Goal: Transaction & Acquisition: Purchase product/service

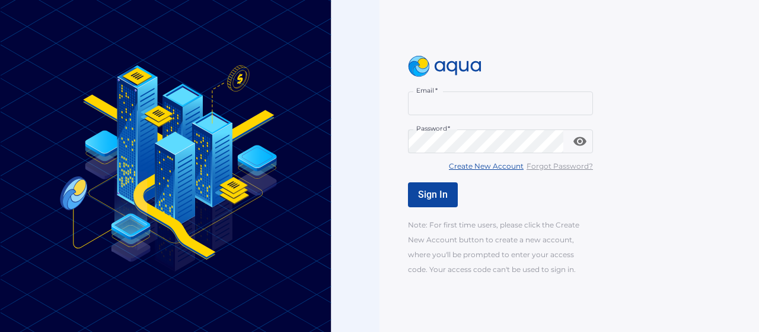
click at [435, 111] on input "Email   *" at bounding box center [500, 103] width 185 height 24
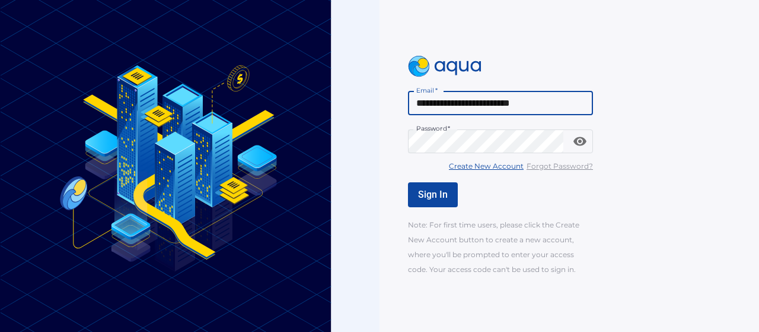
type input "**********"
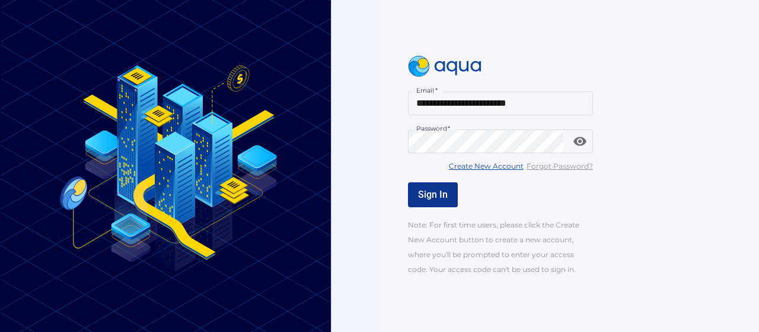
click at [427, 196] on span "Sign In" at bounding box center [433, 194] width 30 height 11
click at [427, 202] on button "Sign In" at bounding box center [433, 194] width 50 height 25
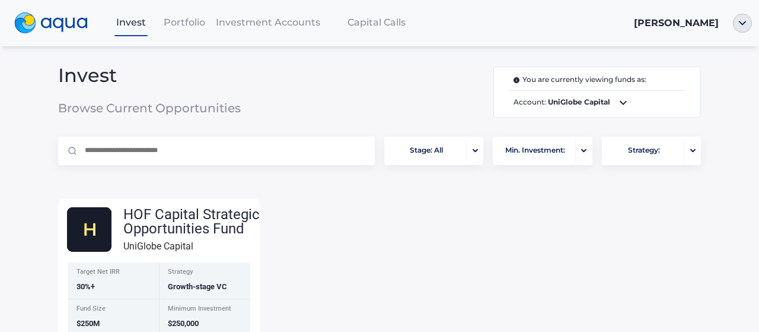
scroll to position [64, 0]
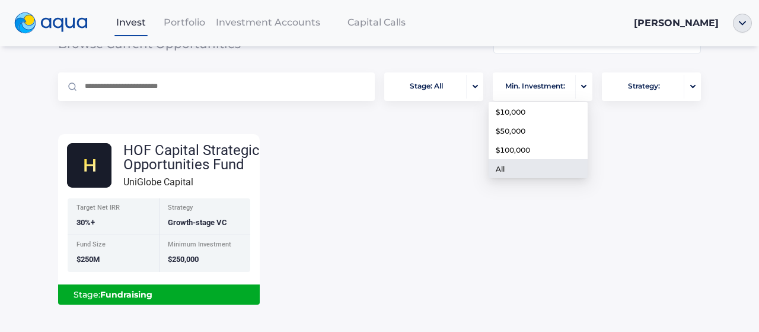
click at [576, 88] on div "button" at bounding box center [584, 87] width 17 height 24
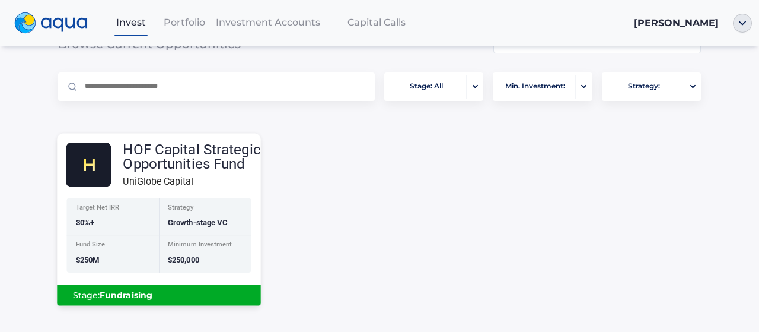
click at [184, 157] on div "HOF Capital Strategic Opportunities Fund" at bounding box center [192, 156] width 138 height 28
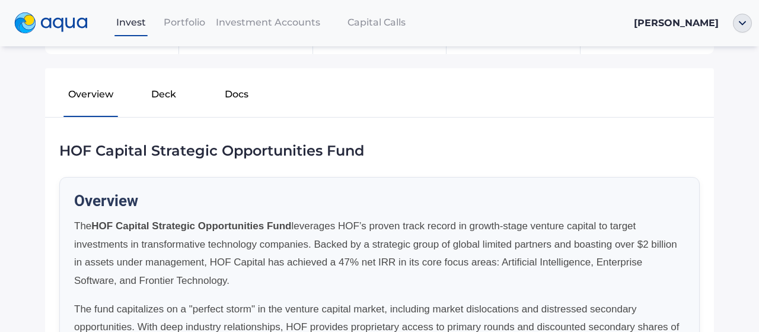
scroll to position [214, 0]
click at [240, 90] on button "Docs" at bounding box center [236, 96] width 73 height 38
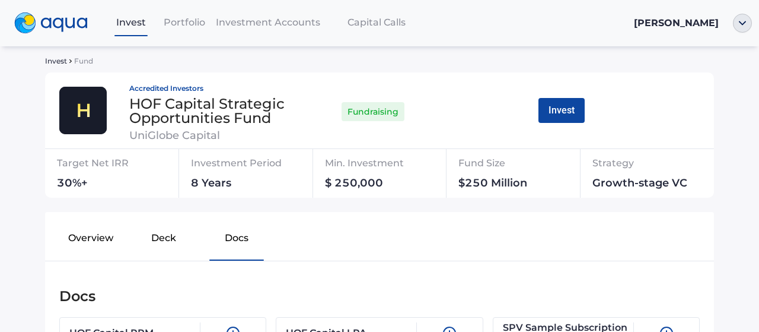
scroll to position [69, 0]
click at [546, 112] on button "Invest" at bounding box center [562, 110] width 46 height 25
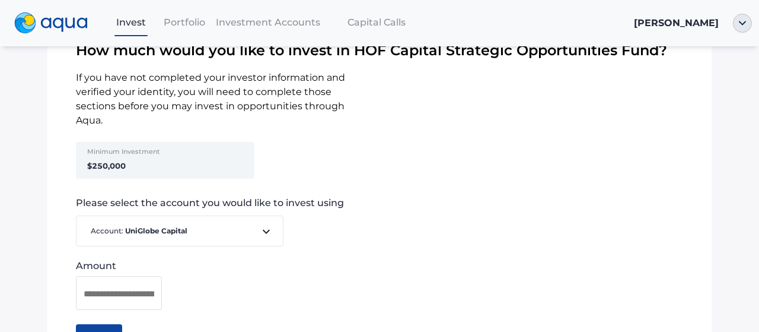
scroll to position [111, 0]
click at [265, 225] on icon at bounding box center [266, 232] width 14 height 14
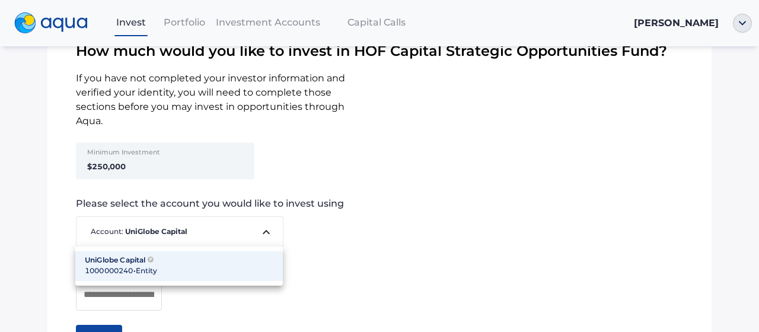
click at [164, 162] on div at bounding box center [379, 166] width 759 height 332
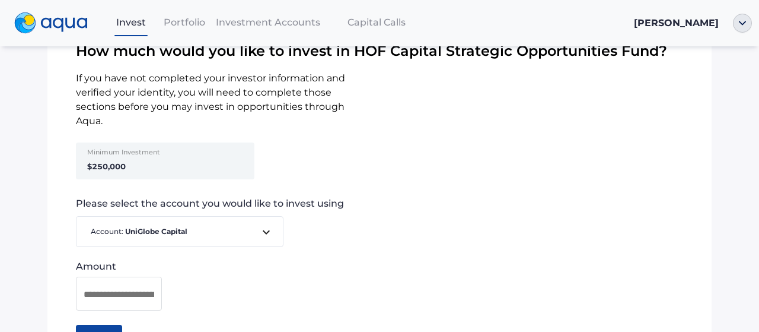
click at [123, 164] on strong "$250,000" at bounding box center [106, 165] width 39 height 9
click at [107, 167] on strong "$250,000" at bounding box center [106, 165] width 39 height 9
click at [114, 292] on input at bounding box center [119, 294] width 71 height 15
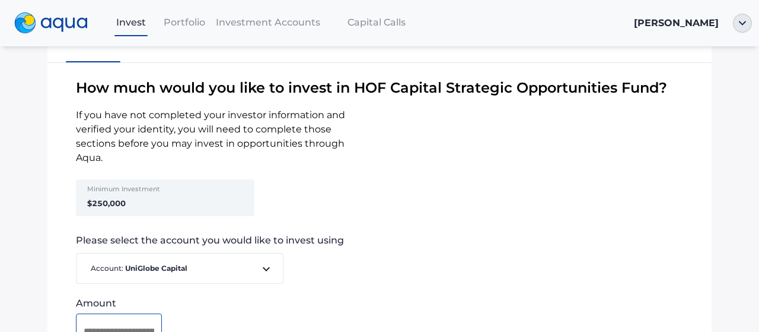
scroll to position [75, 0]
click at [743, 27] on img "button" at bounding box center [742, 23] width 19 height 19
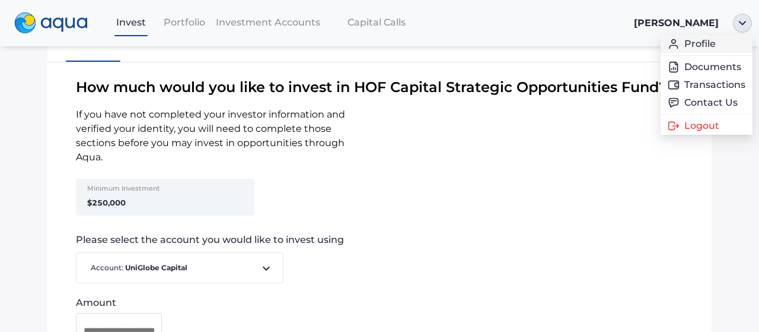
click at [708, 44] on link "Profile" at bounding box center [707, 44] width 78 height 12
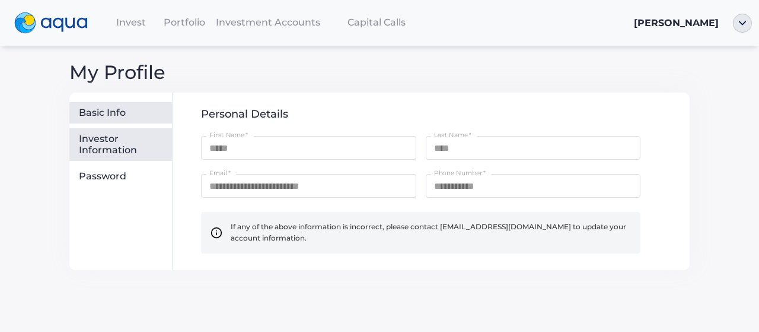
click at [120, 142] on div "Investor Information" at bounding box center [123, 144] width 88 height 23
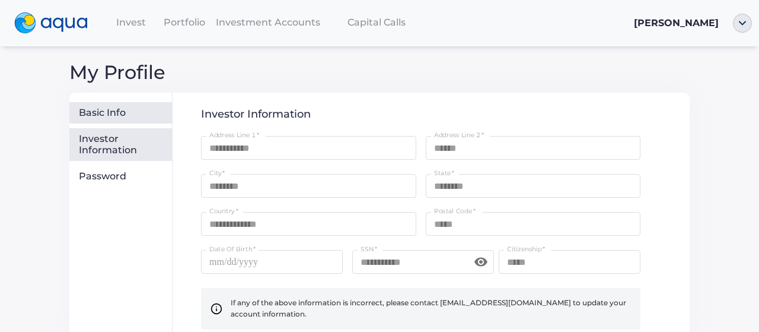
click at [109, 107] on div "Basic Info" at bounding box center [123, 113] width 88 height 12
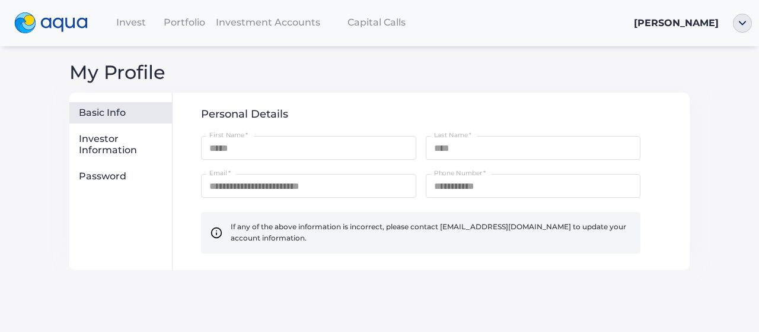
click at [140, 20] on span "Invest" at bounding box center [131, 22] width 30 height 11
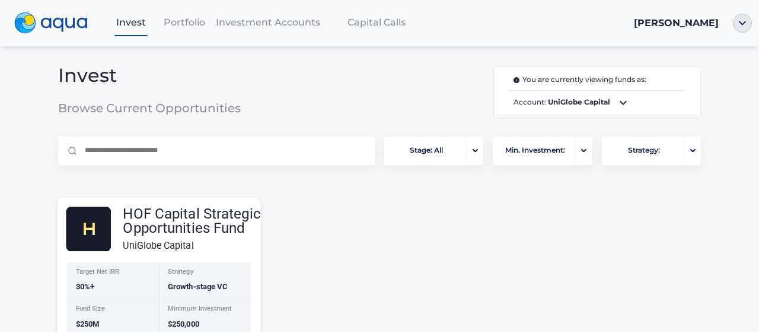
click at [217, 231] on div "HOF Capital Strategic Opportunities Fund" at bounding box center [192, 220] width 138 height 28
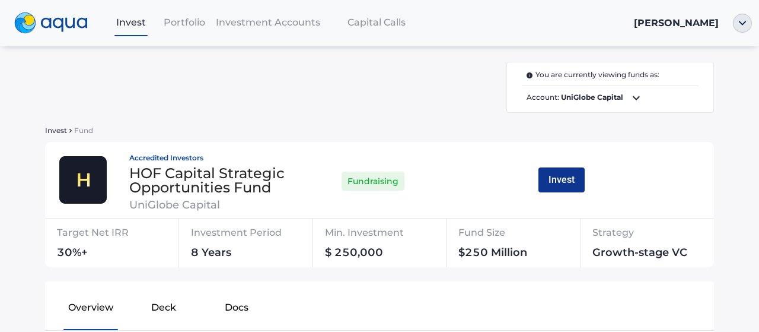
click at [557, 174] on button "Invest" at bounding box center [562, 179] width 46 height 25
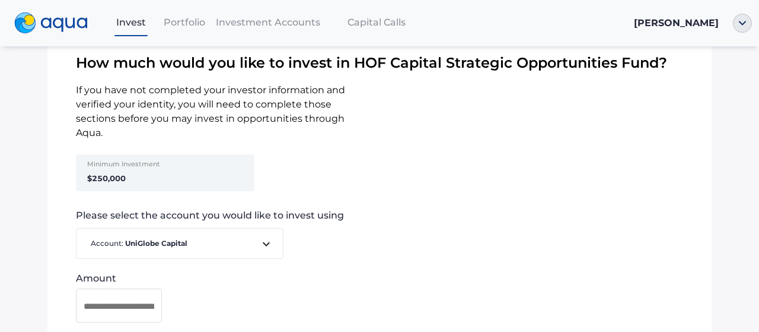
scroll to position [94, 0]
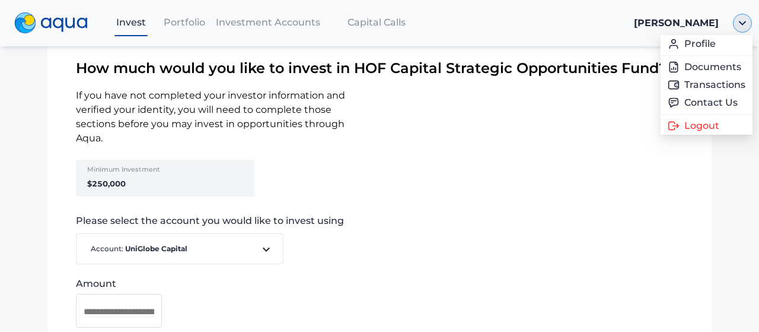
click at [751, 30] on img "button" at bounding box center [742, 23] width 19 height 19
click at [694, 49] on link "Profile" at bounding box center [707, 44] width 78 height 12
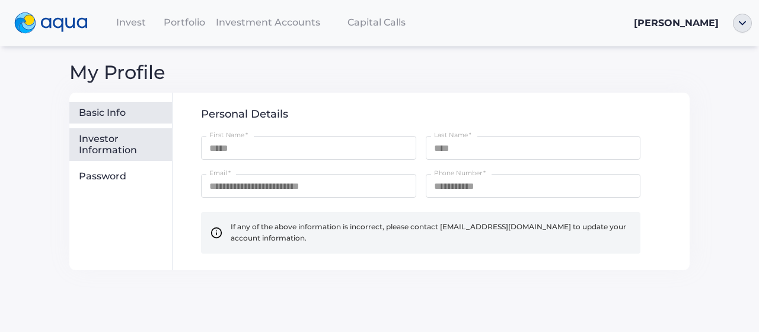
click at [124, 141] on div "Investor Information" at bounding box center [123, 144] width 88 height 23
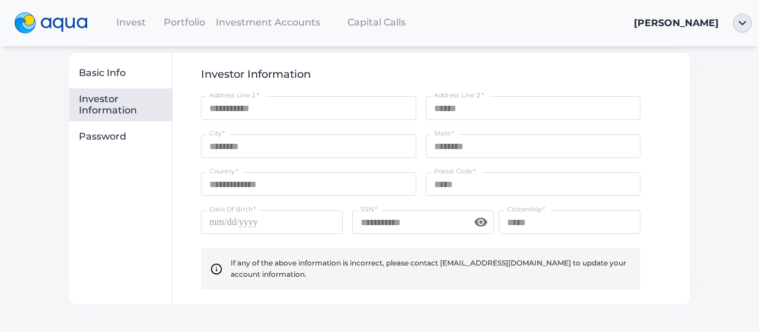
scroll to position [39, 0]
